Goal: Navigation & Orientation: Find specific page/section

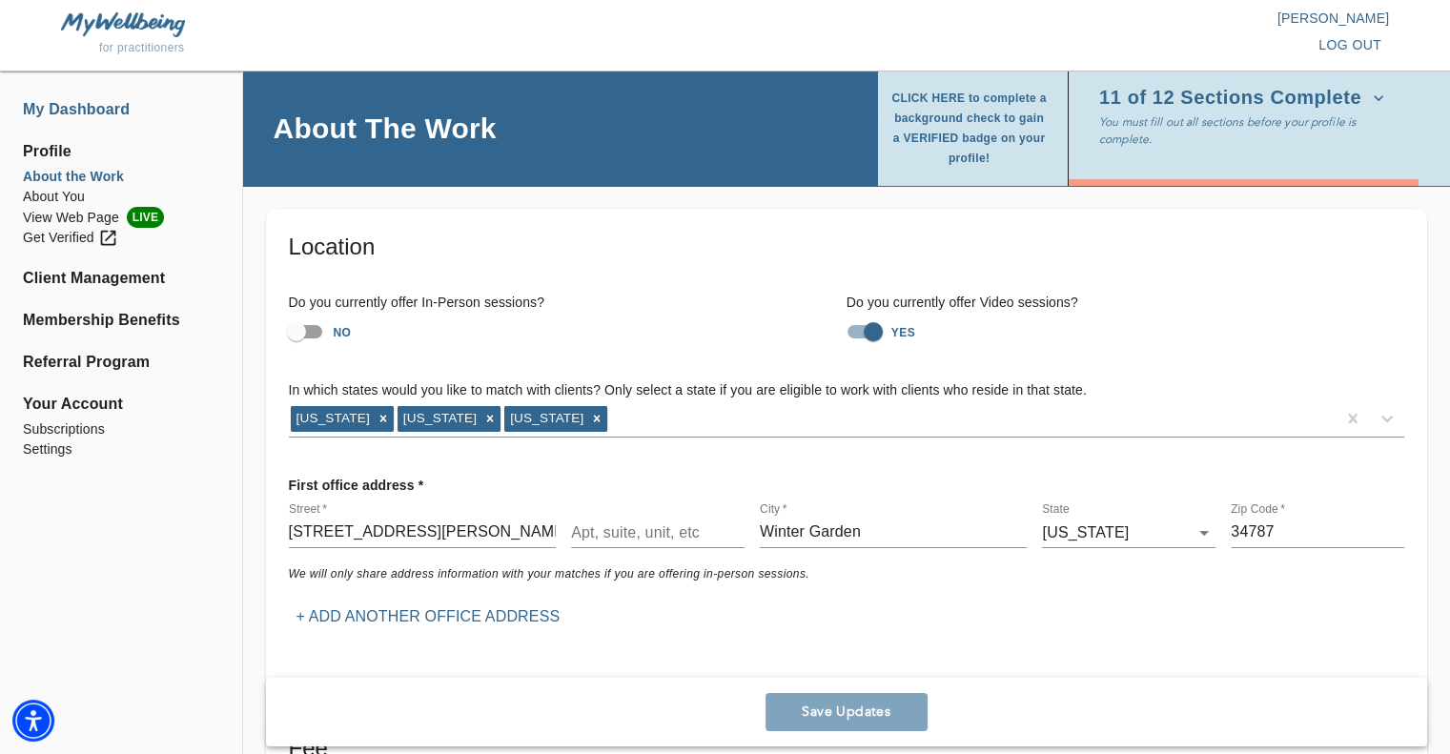
click at [88, 106] on li "My Dashboard" at bounding box center [121, 109] width 196 height 23
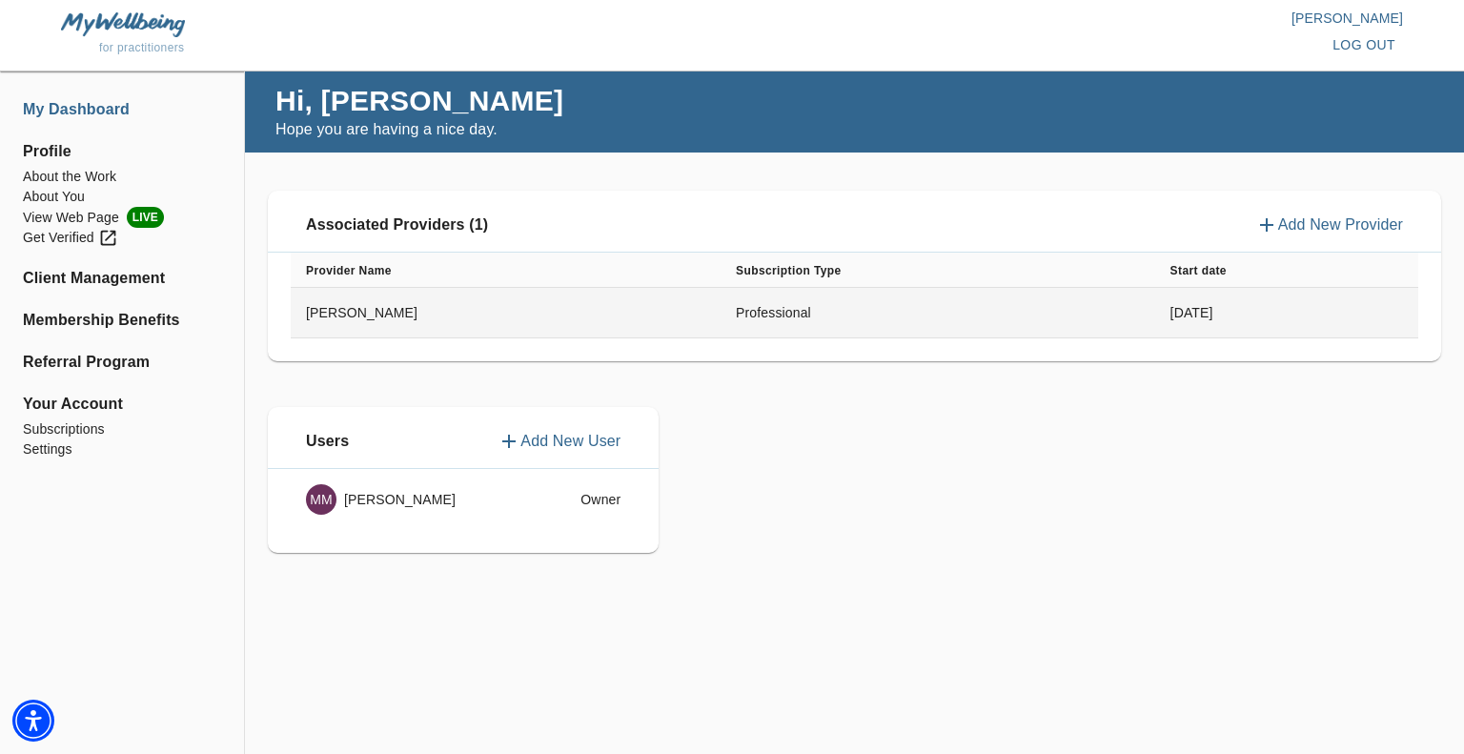
click at [824, 308] on td "Professional" at bounding box center [938, 313] width 435 height 51
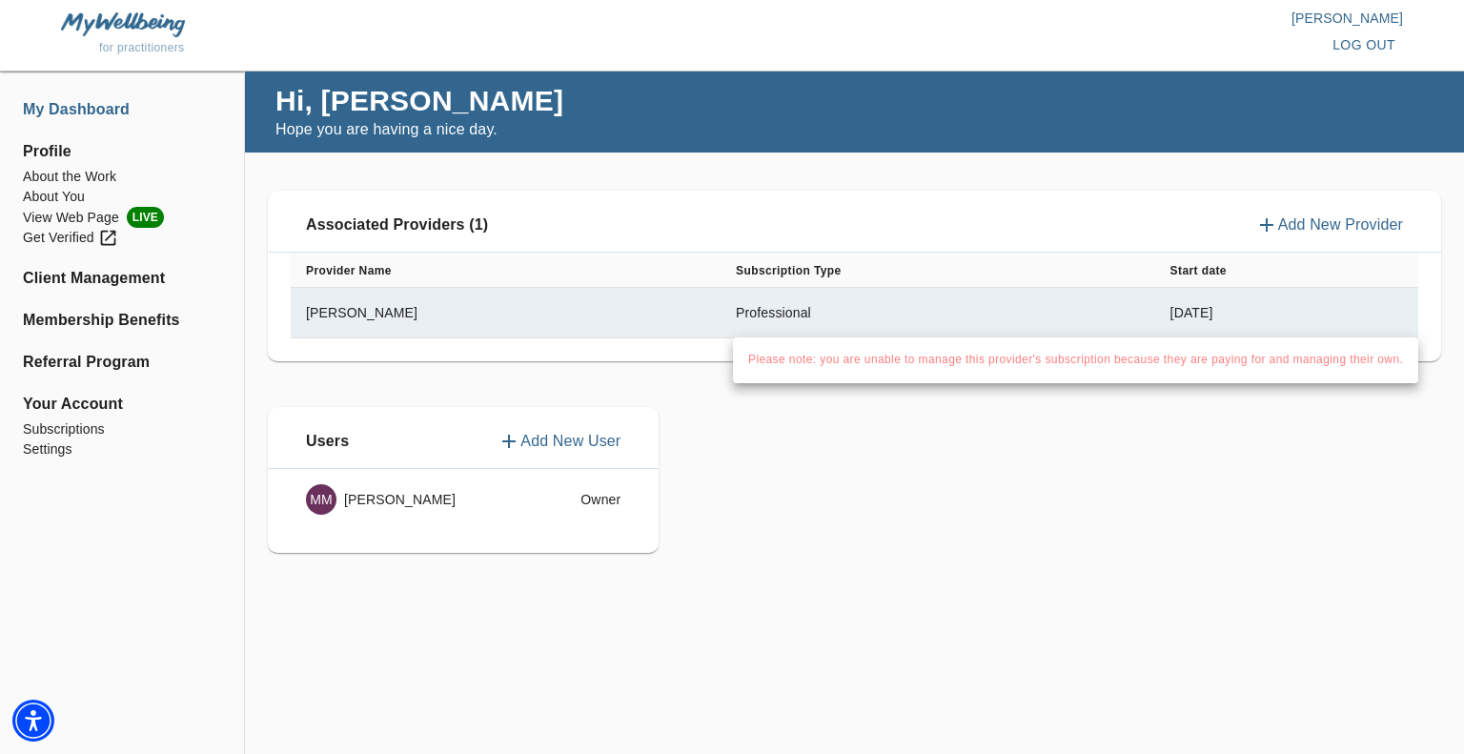
click at [339, 315] on div at bounding box center [732, 377] width 1464 height 754
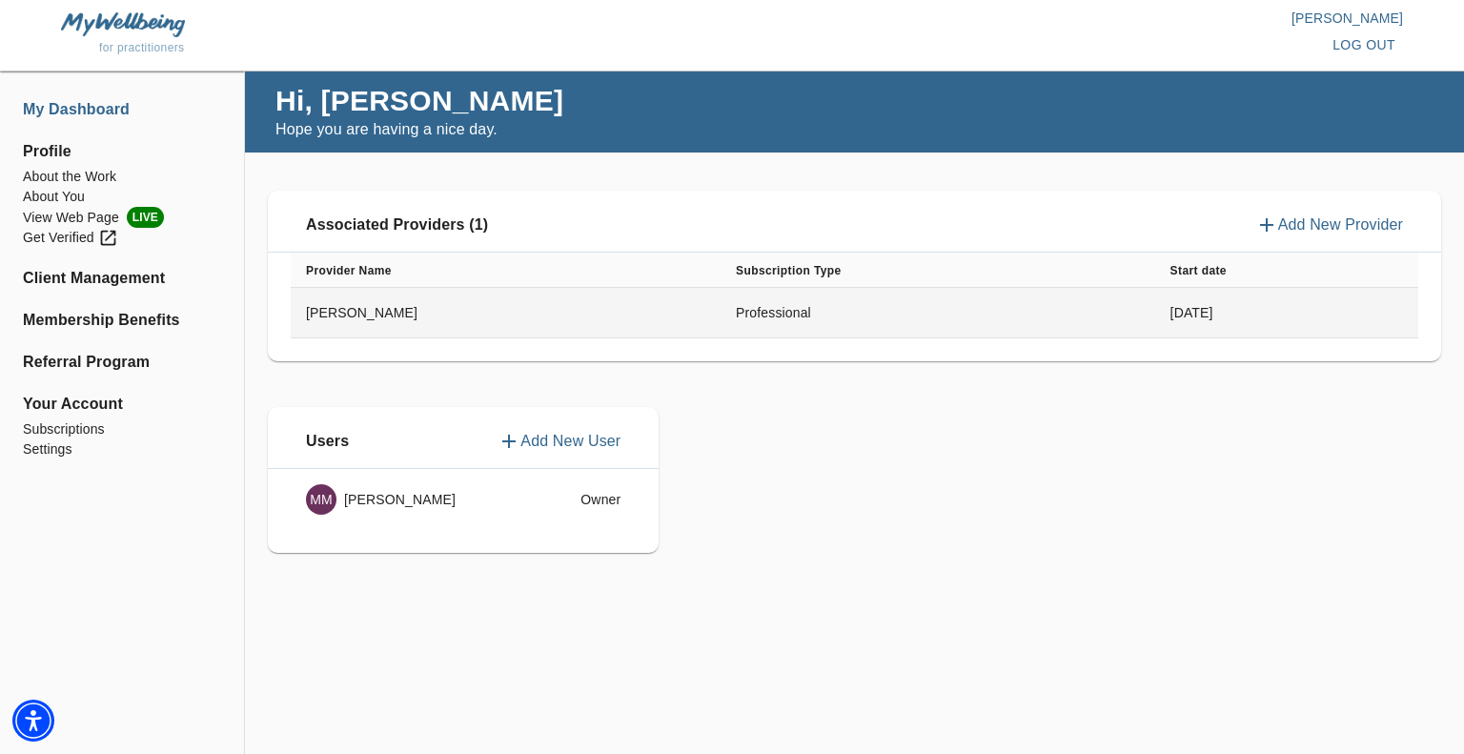
click at [721, 309] on td "Professional" at bounding box center [938, 313] width 435 height 51
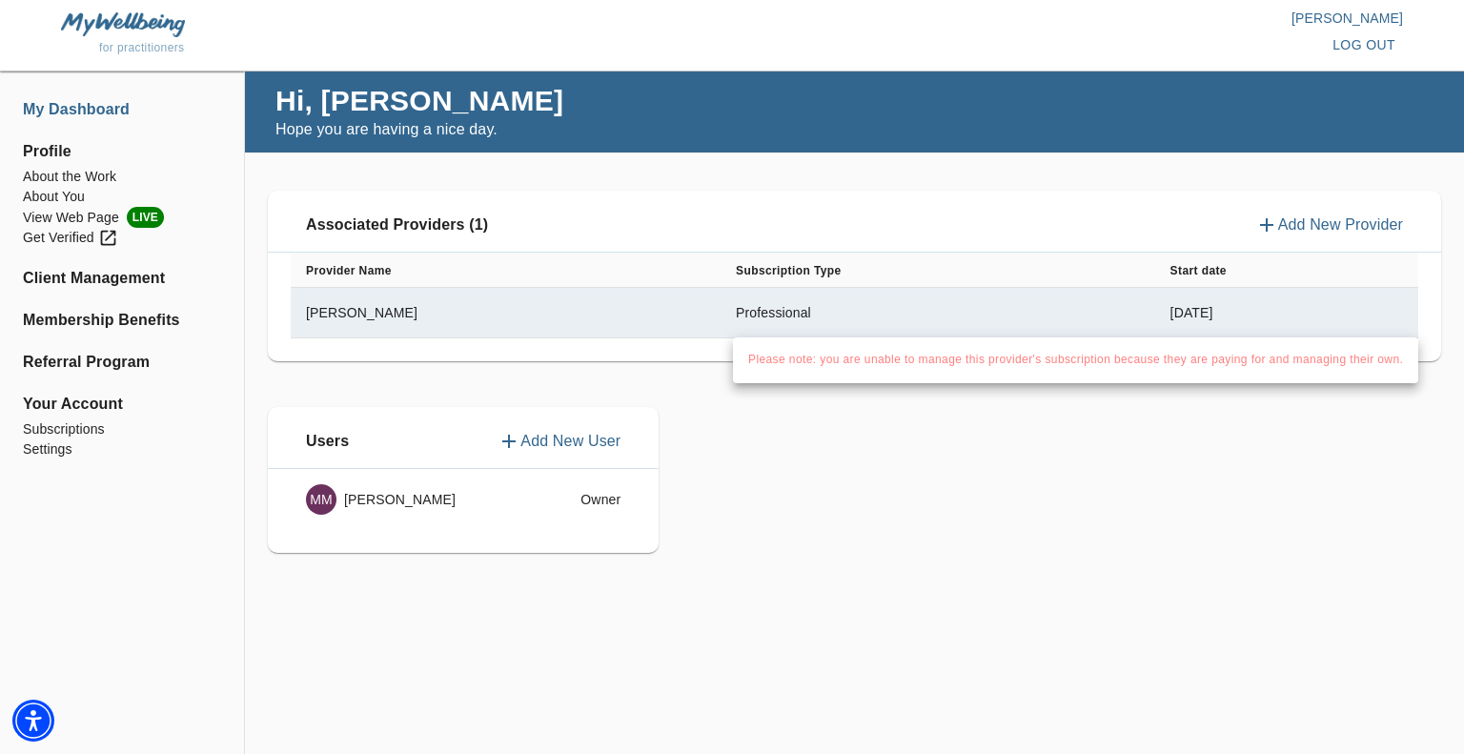
click at [761, 438] on div at bounding box center [732, 377] width 1464 height 754
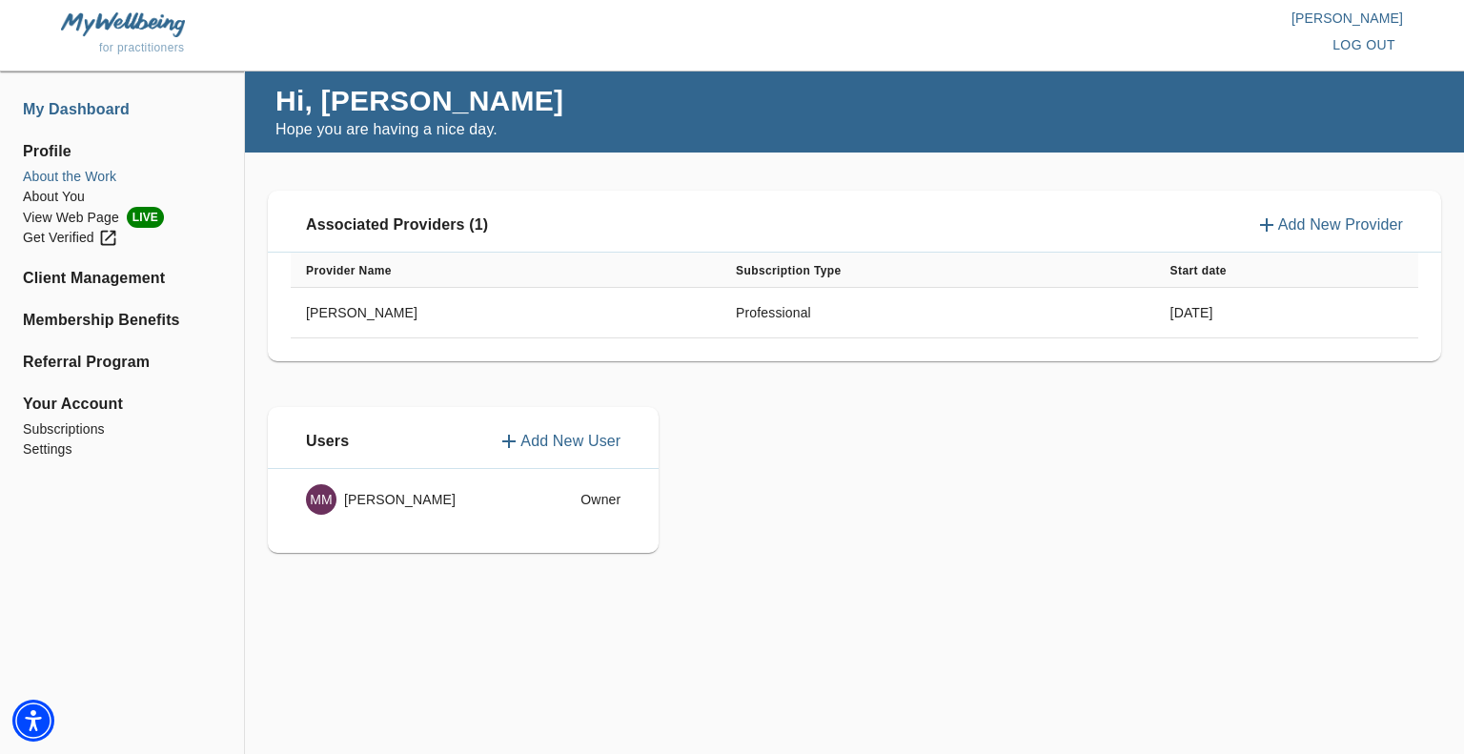
click at [74, 182] on li "About the Work" at bounding box center [122, 177] width 198 height 20
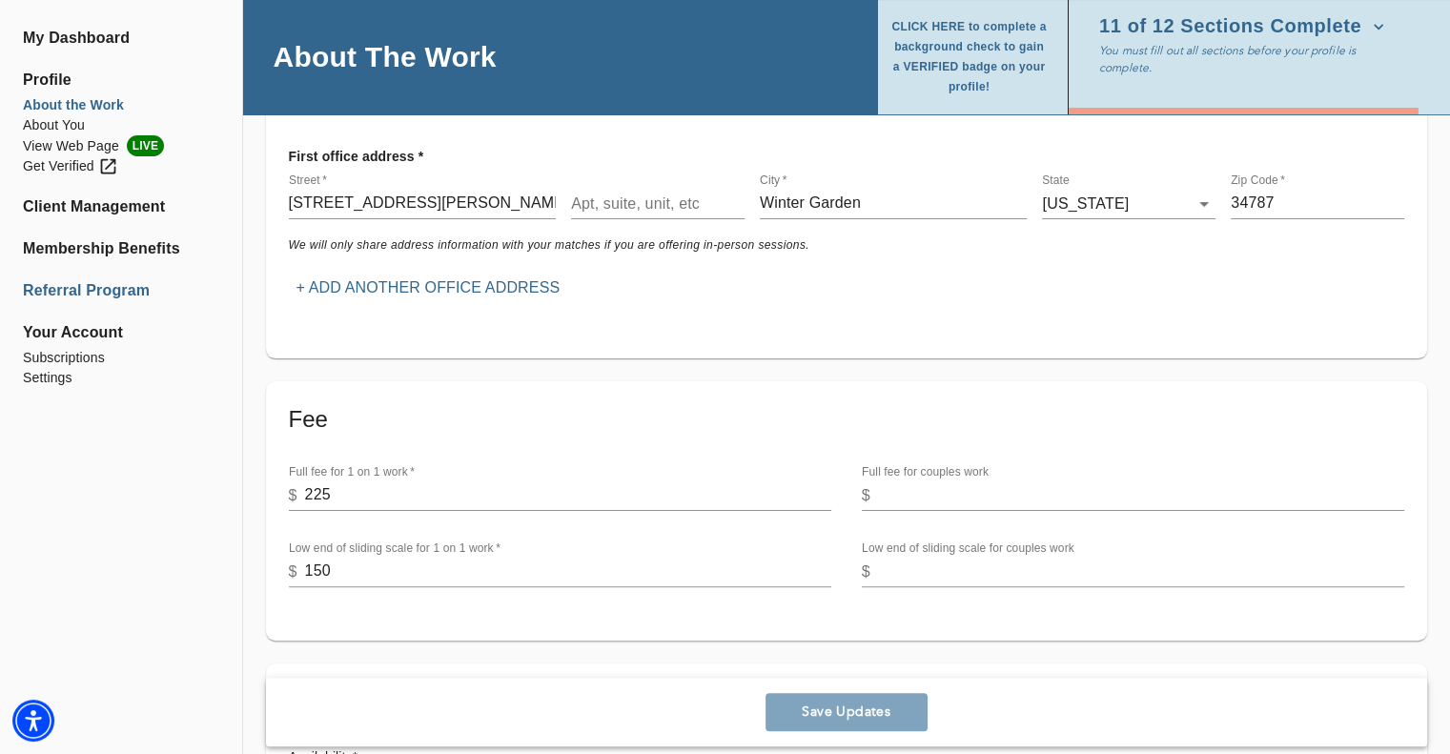
scroll to position [95, 0]
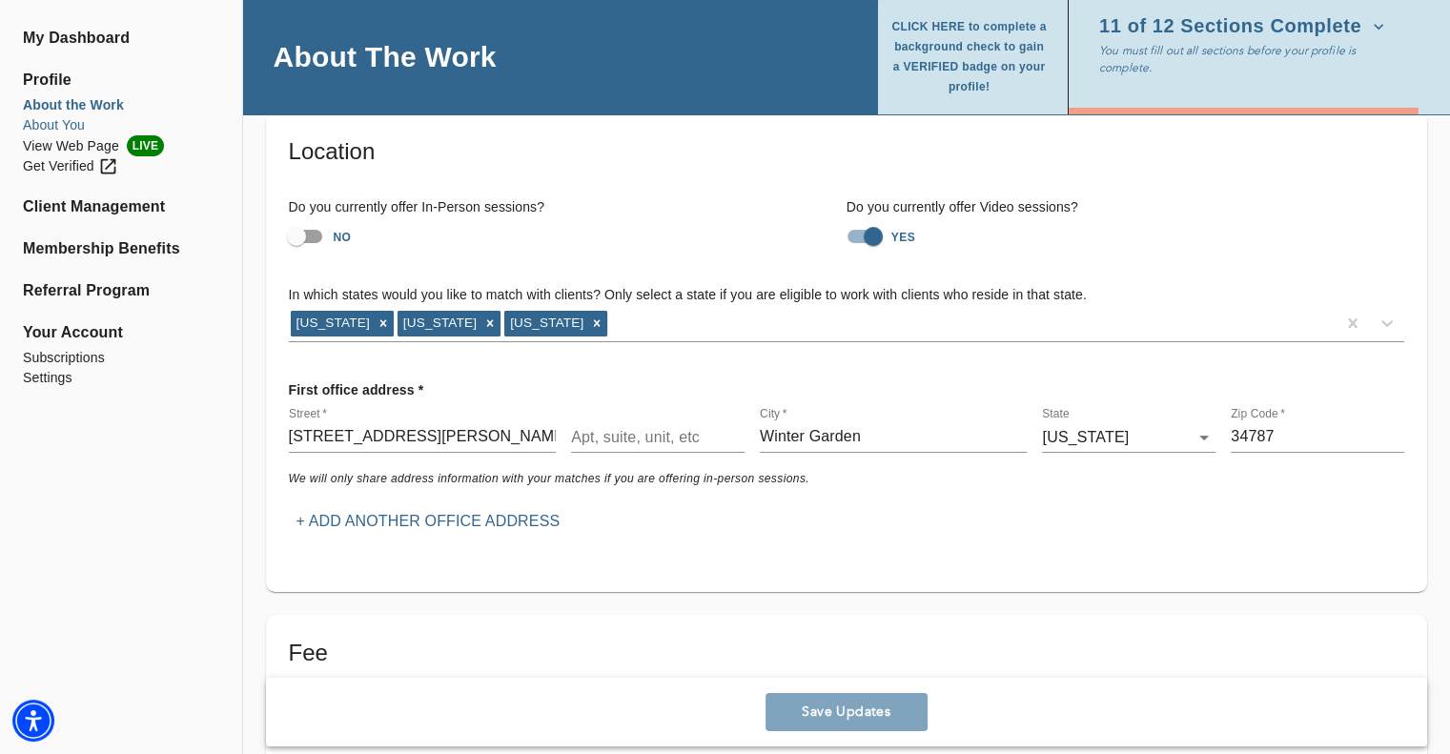
click at [31, 121] on li "About You" at bounding box center [121, 125] width 196 height 20
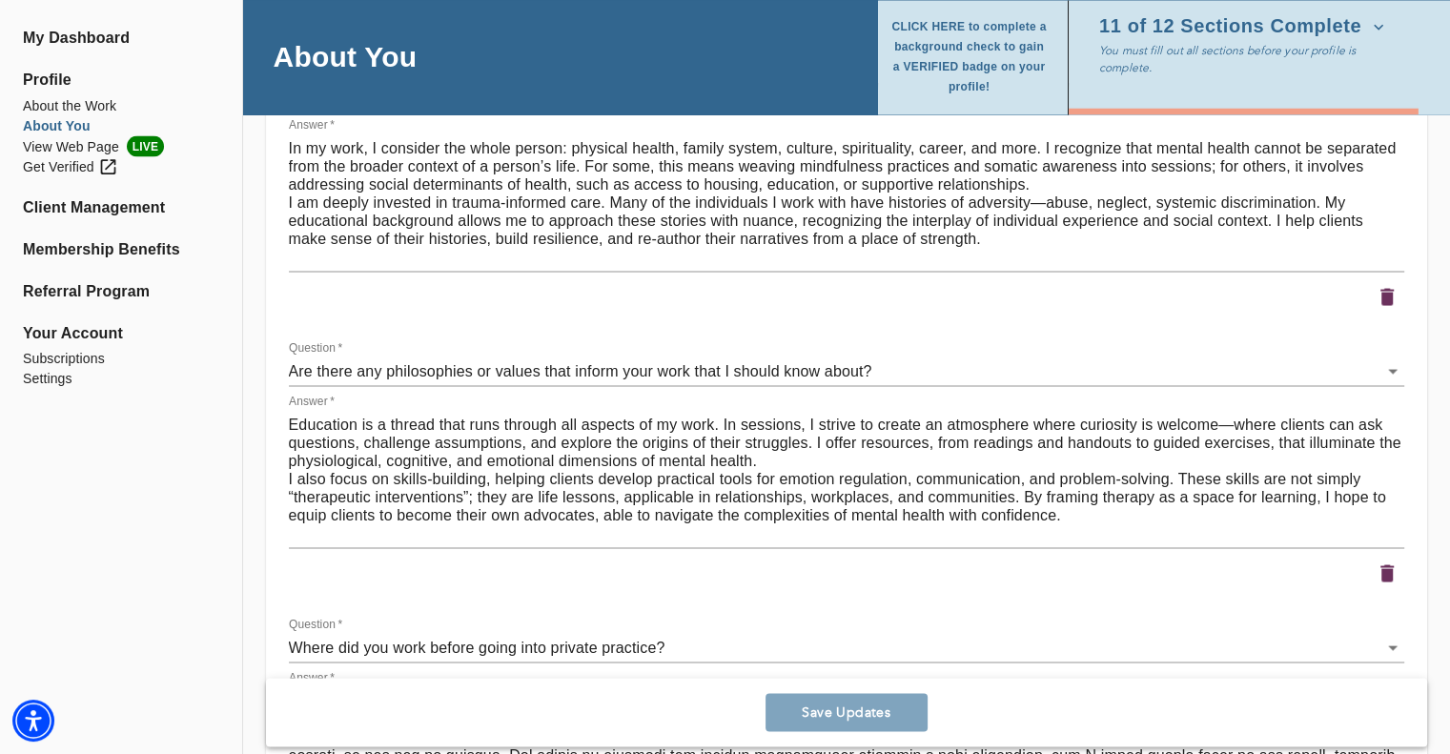
scroll to position [3873, 0]
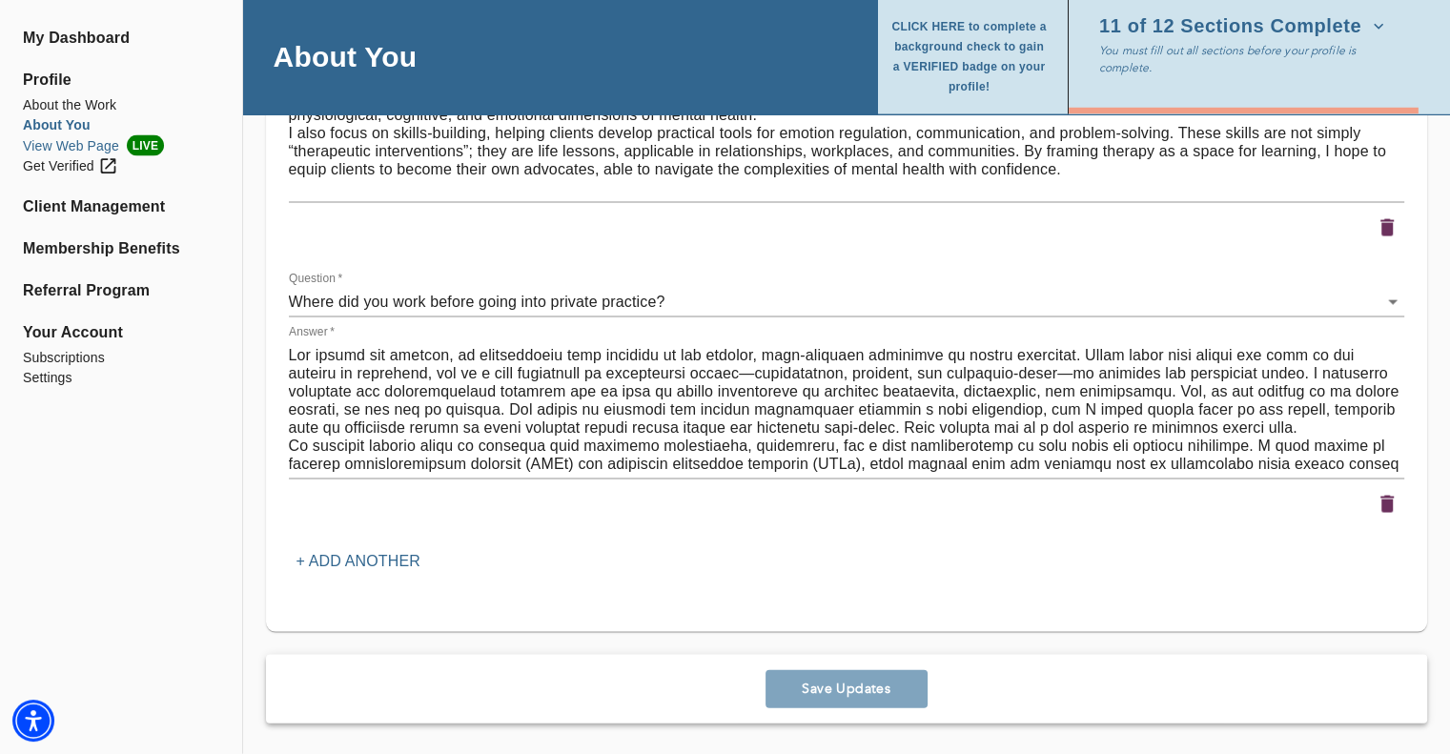
click at [56, 144] on li "View Web Page LIVE" at bounding box center [121, 145] width 196 height 21
